Goal: Task Accomplishment & Management: Use online tool/utility

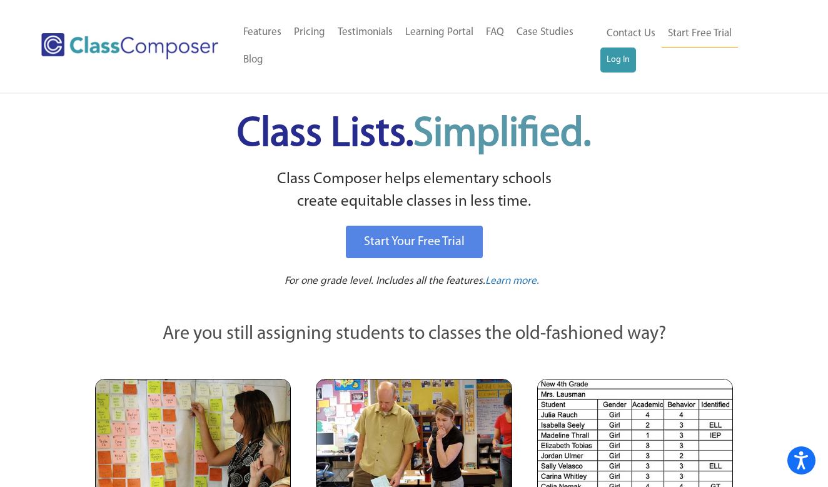
click at [625, 58] on link "Log In" at bounding box center [619, 60] width 36 height 25
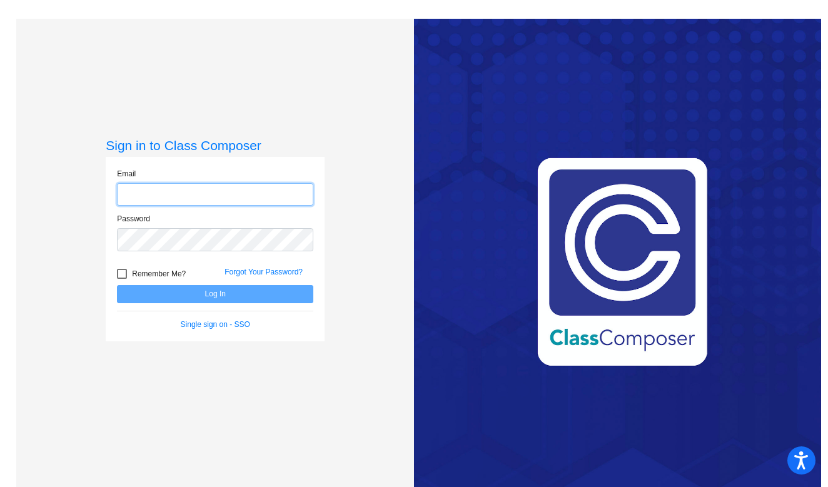
click at [227, 198] on input "email" at bounding box center [215, 194] width 196 height 23
type input "[EMAIL_ADDRESS][DOMAIN_NAME]"
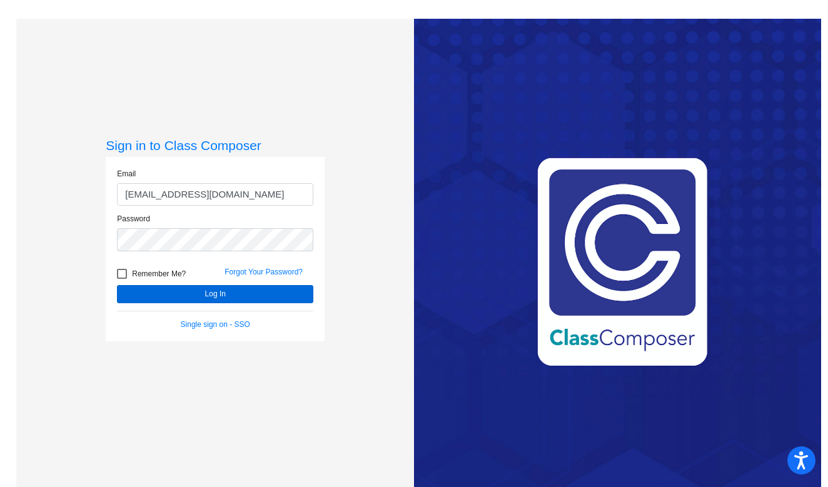
click at [220, 294] on button "Log In" at bounding box center [215, 294] width 196 height 18
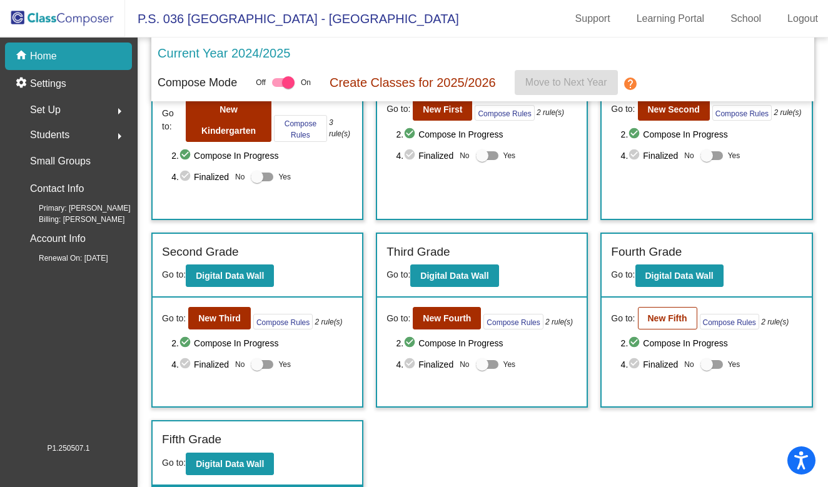
scroll to position [85, 0]
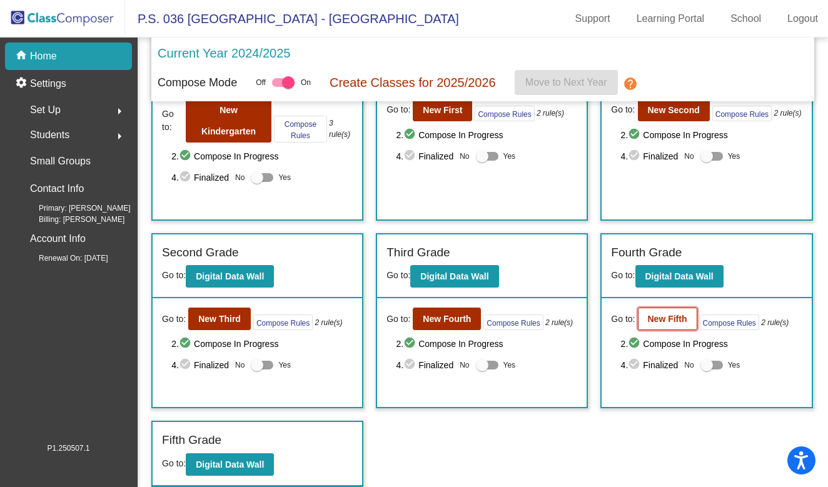
click at [675, 317] on b "New Fifth" at bounding box center [667, 319] width 39 height 10
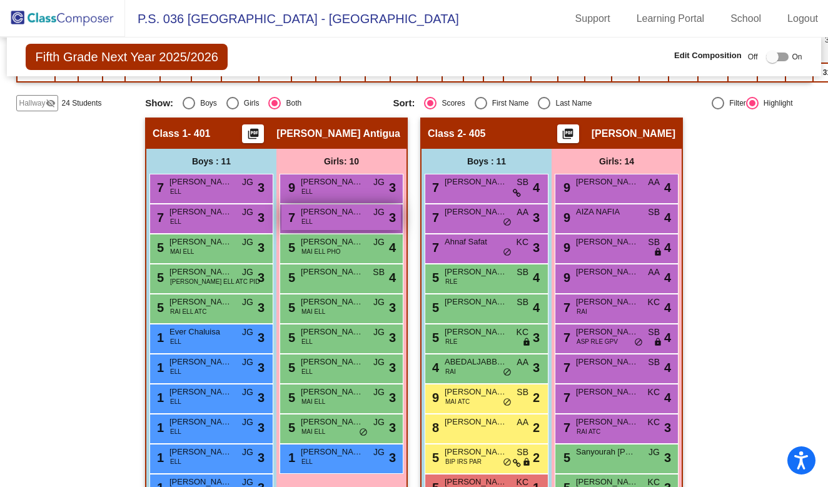
scroll to position [345, 0]
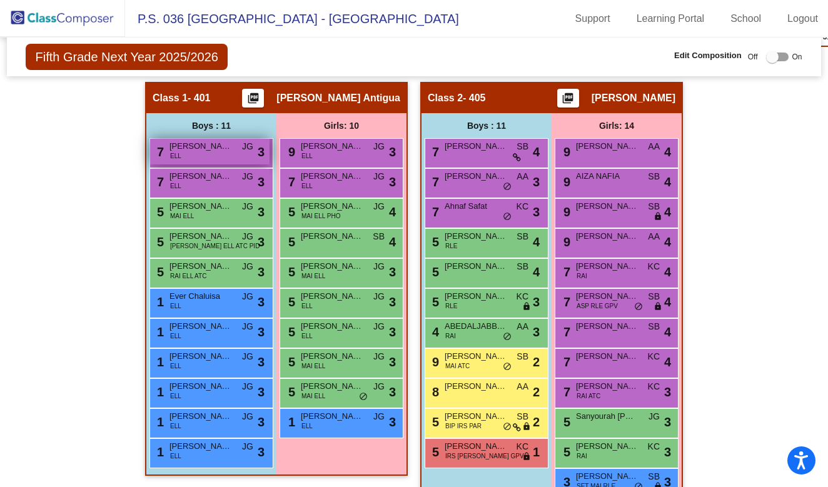
click at [218, 155] on div "7 [PERSON_NAME] [PERSON_NAME] lock do_not_disturb_alt 3" at bounding box center [209, 152] width 119 height 26
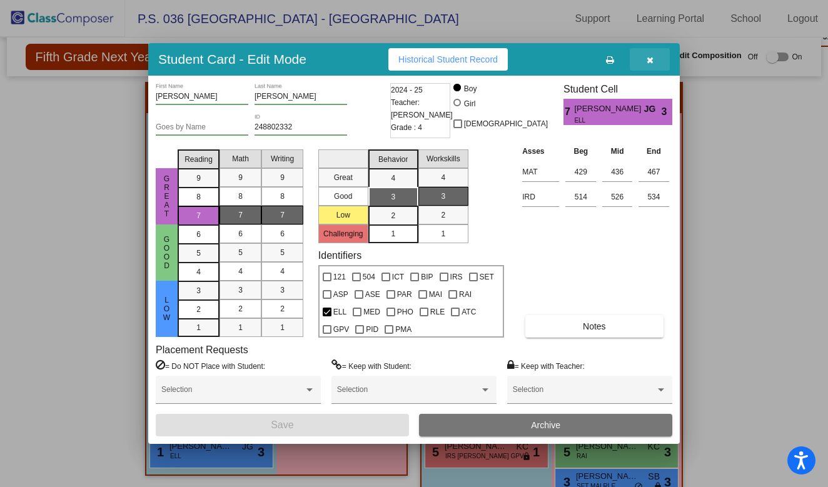
click at [652, 59] on icon "button" at bounding box center [650, 60] width 7 height 9
